Goal: Transaction & Acquisition: Purchase product/service

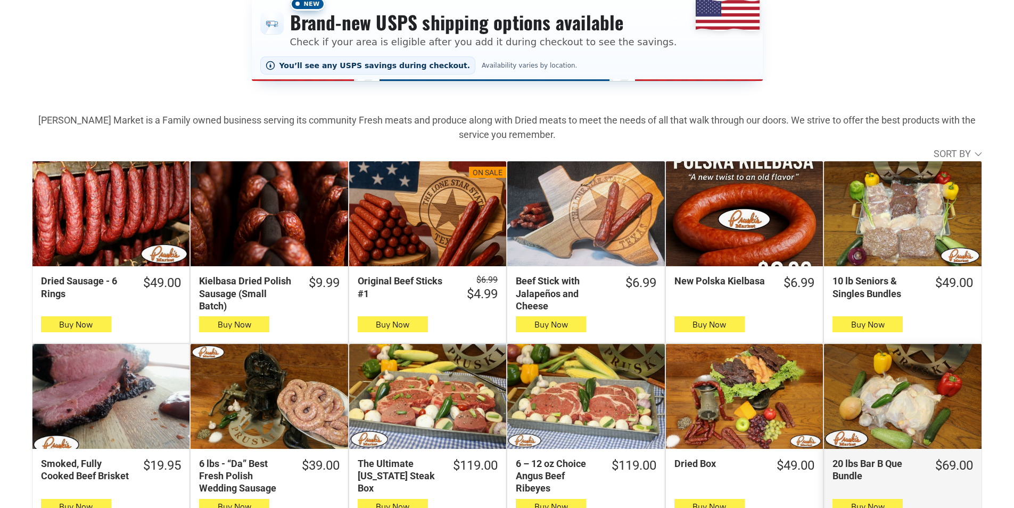
scroll to position [266, 0]
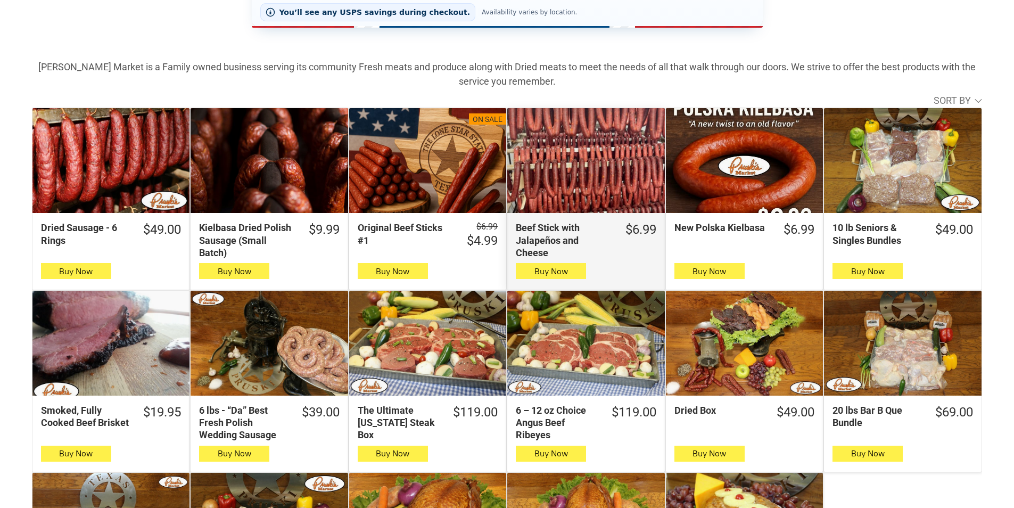
click at [559, 145] on div "Beef Stick with Jalapeños and Cheese" at bounding box center [585, 160] width 157 height 105
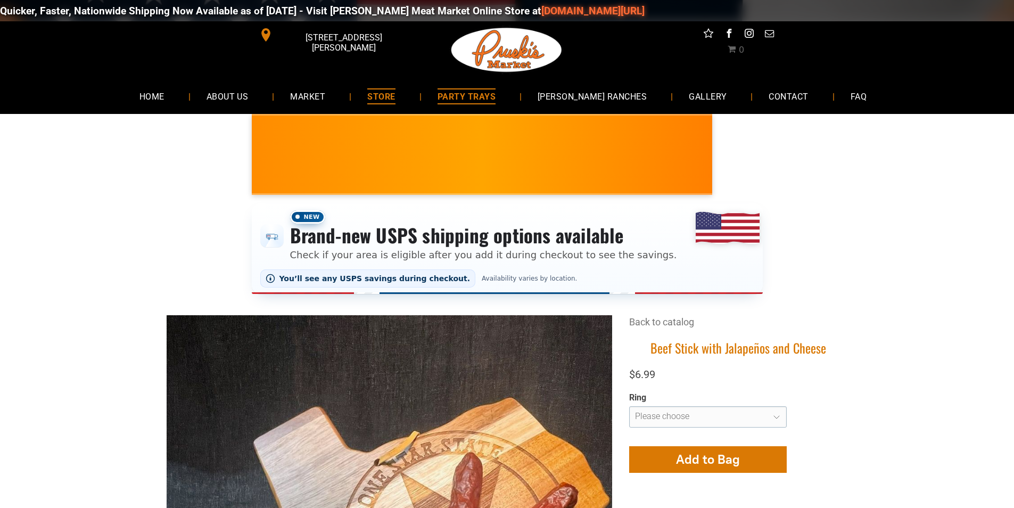
click at [466, 102] on span "PARTY TRAYS" at bounding box center [467, 95] width 58 height 15
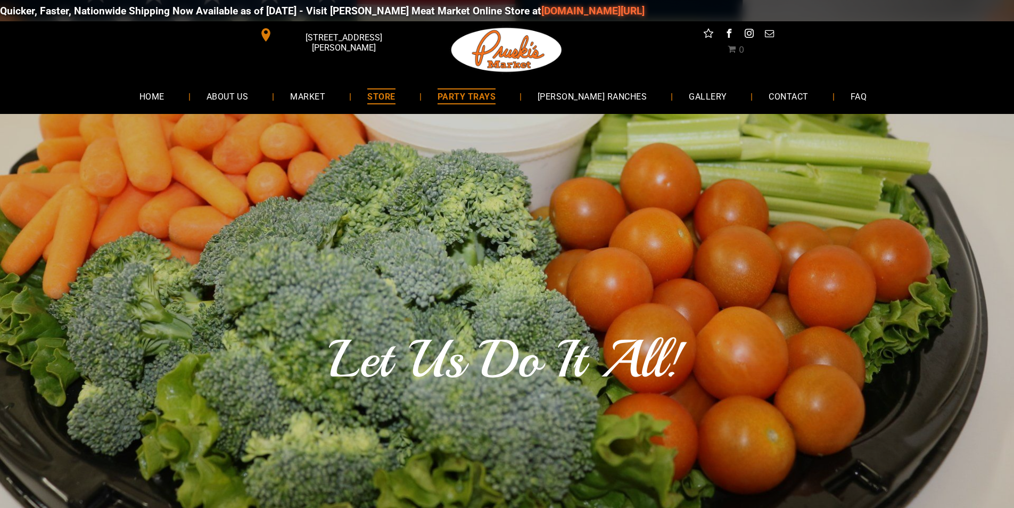
click at [399, 104] on link "STORE" at bounding box center [381, 96] width 60 height 28
